Goal: Complete application form

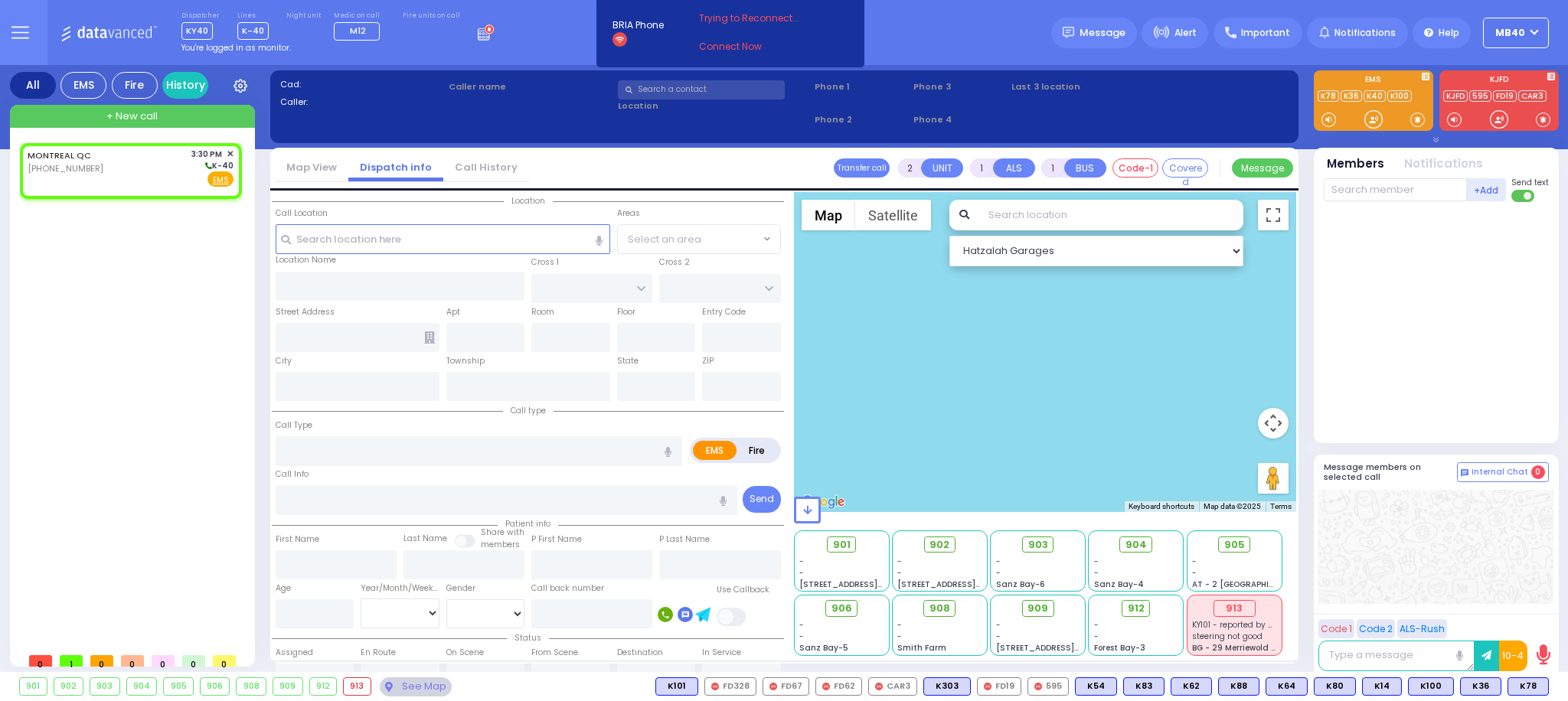
select select
radio input "true"
select select
type input "15:30"
select select "Hatzalah Garages"
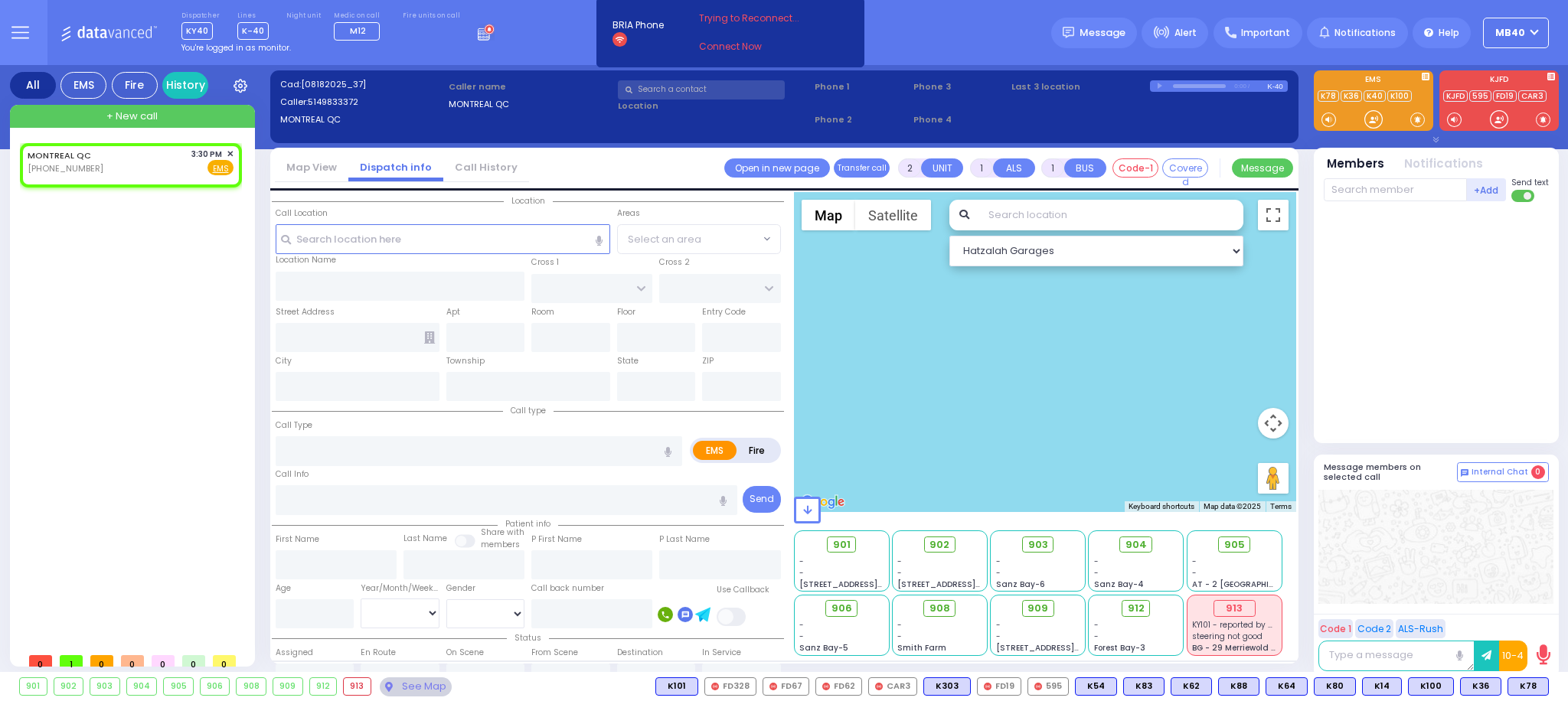
select select
radio input "true"
select select
select select "Hatzalah Garages"
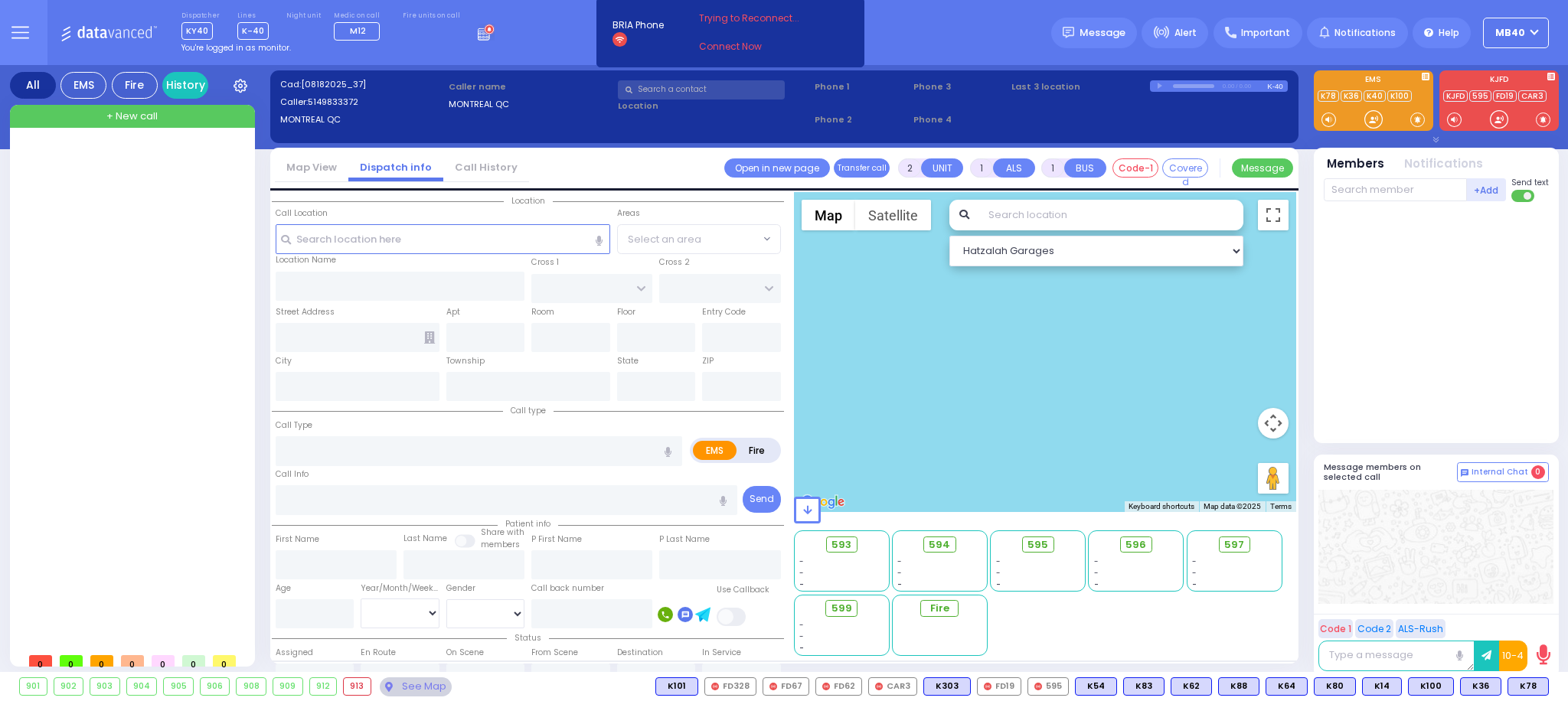
scroll to position [1, 0]
